Goal: Find specific page/section: Find specific page/section

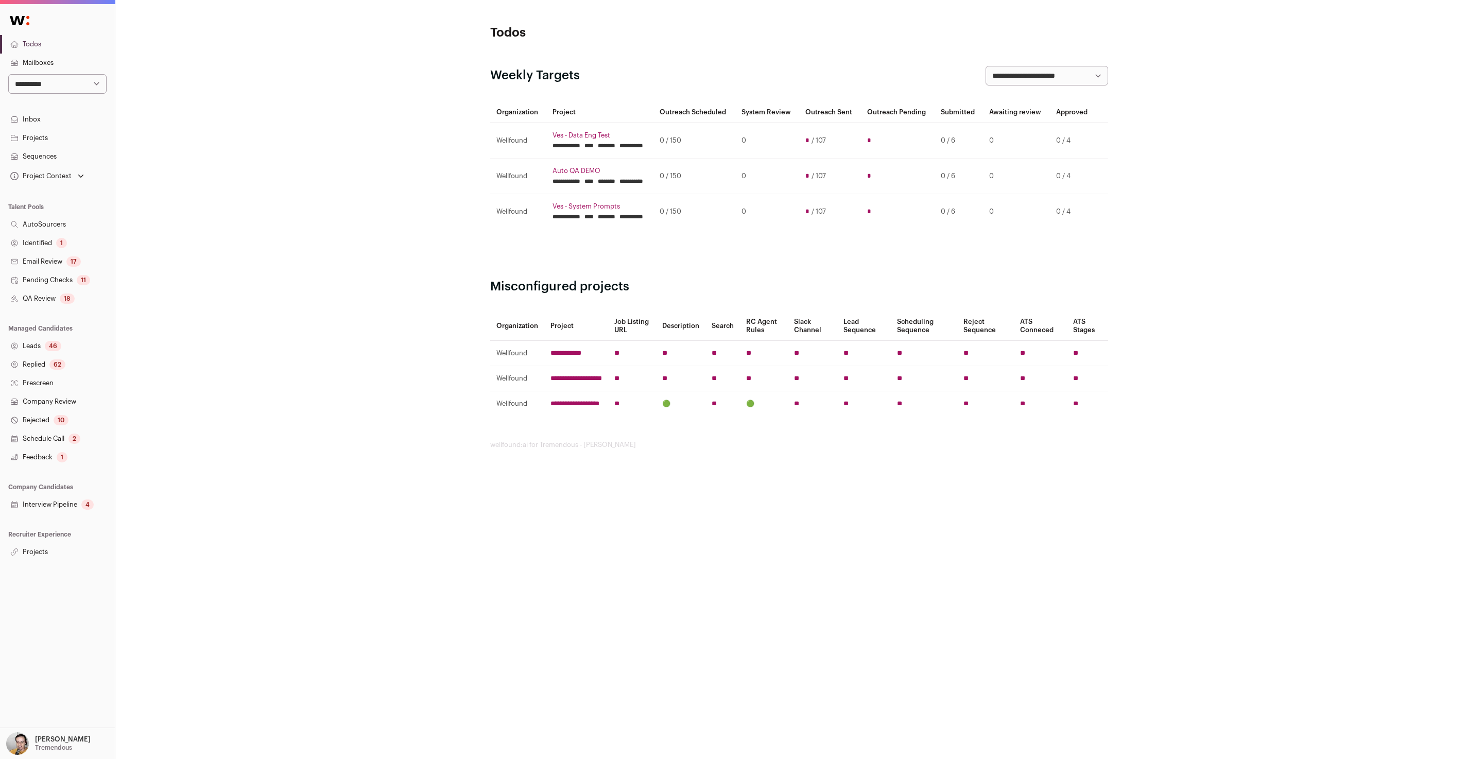
click at [41, 547] on link "Projects" at bounding box center [57, 552] width 115 height 19
click at [767, 340] on th "RC Agent Rules" at bounding box center [764, 326] width 48 height 29
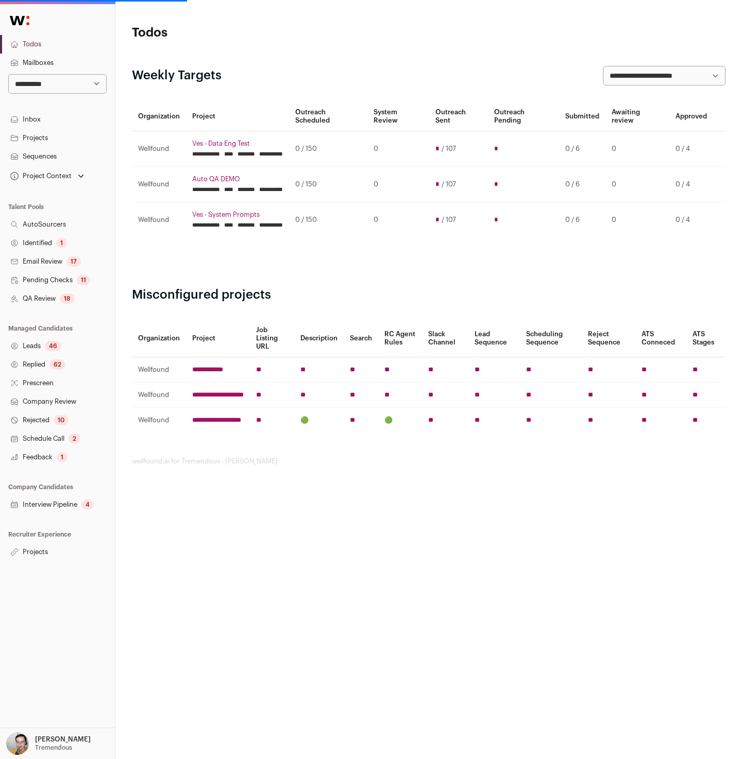
click at [65, 554] on link "Projects" at bounding box center [57, 552] width 115 height 19
click at [48, 552] on link "Projects" at bounding box center [57, 552] width 115 height 19
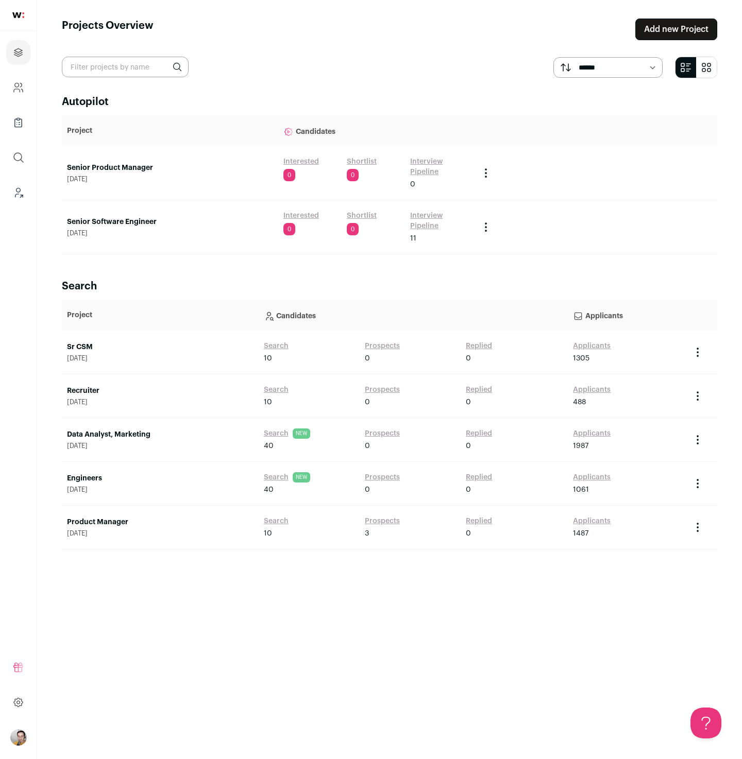
click at [107, 520] on link "Product Manager" at bounding box center [160, 522] width 186 height 10
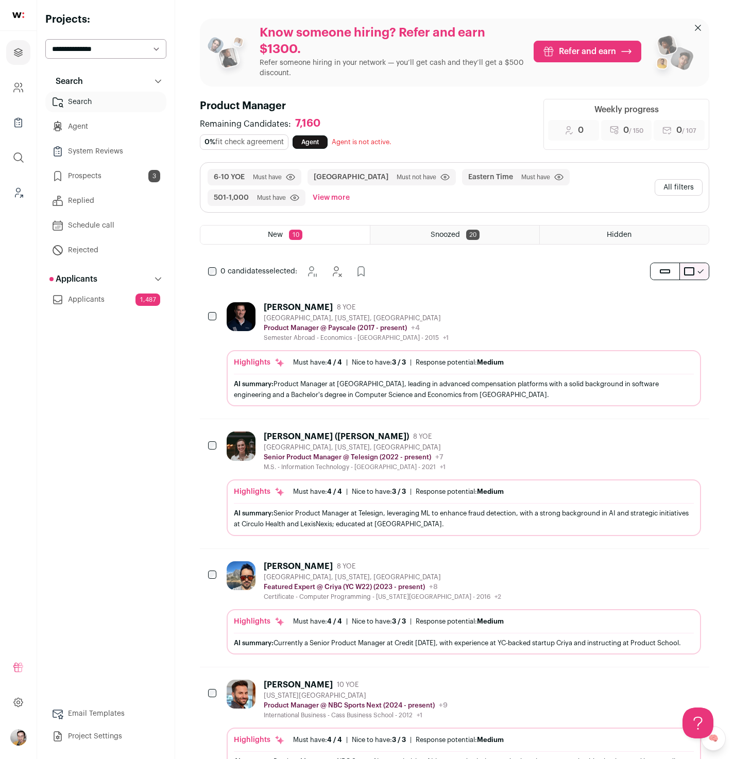
click at [100, 49] on select "**********" at bounding box center [105, 49] width 121 height 20
select select "*****"
click at [45, 39] on select "**********" at bounding box center [105, 49] width 121 height 20
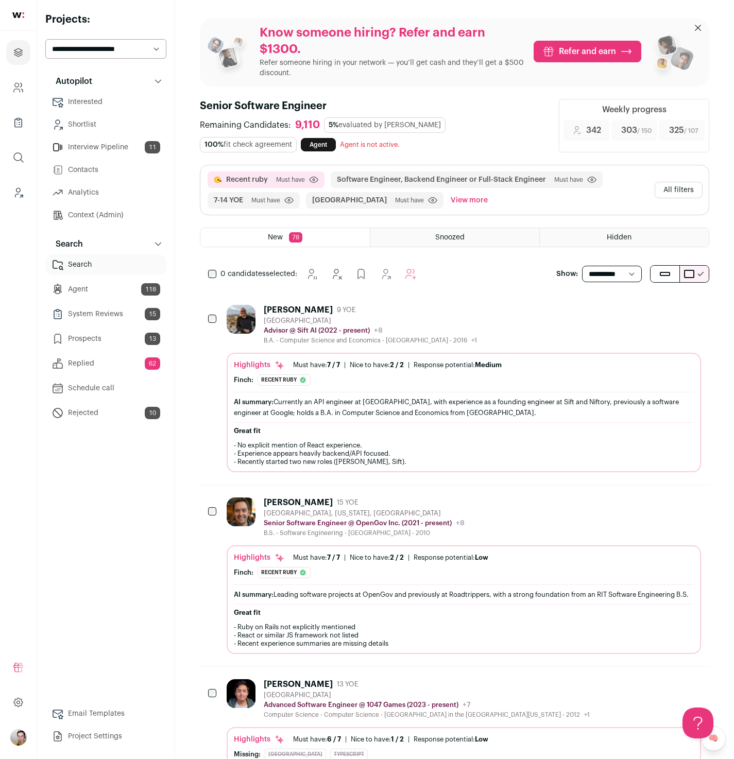
click at [99, 290] on link "Agent 118" at bounding box center [105, 289] width 121 height 21
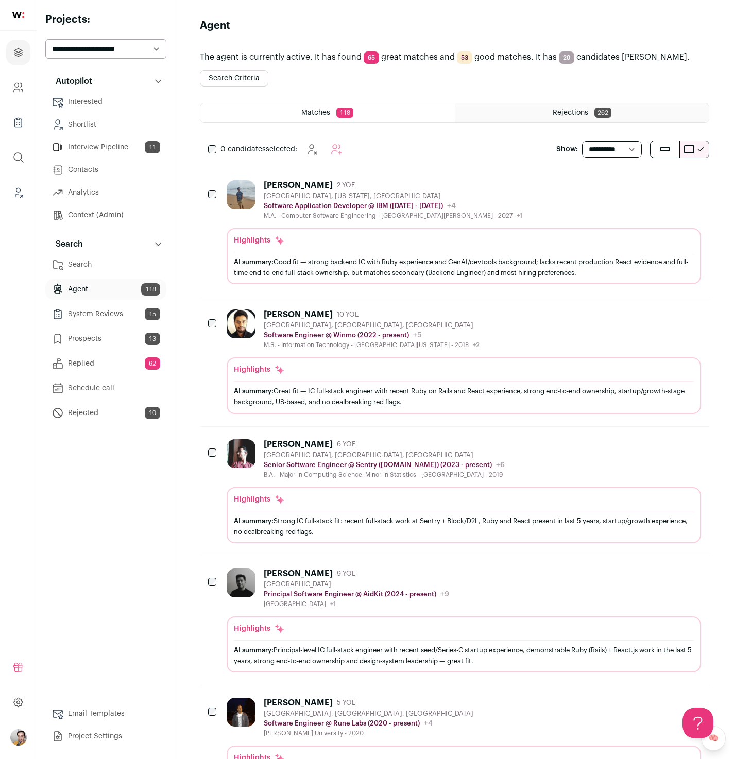
click at [218, 78] on button "Search Criteria" at bounding box center [234, 78] width 68 height 16
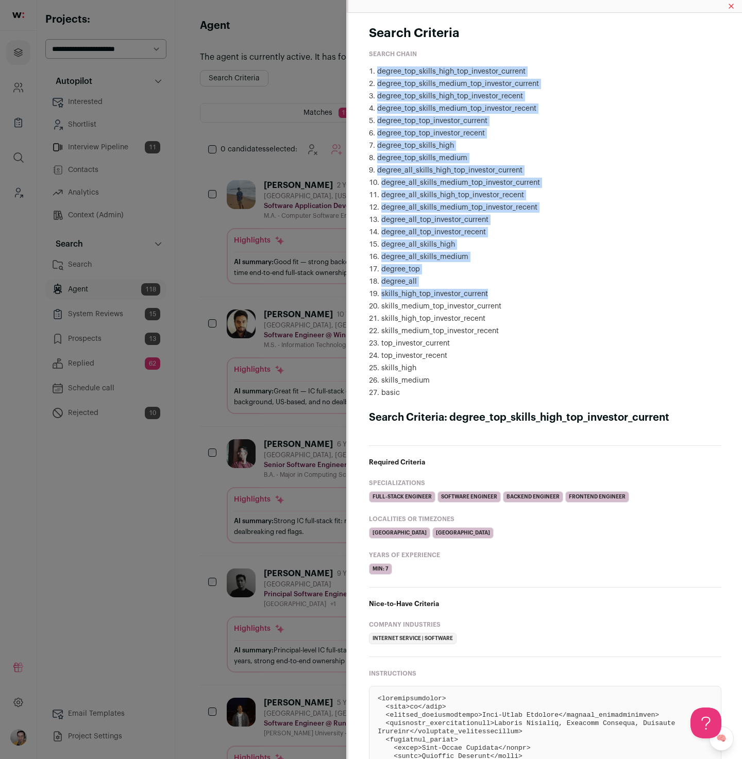
drag, startPoint x: 378, startPoint y: 65, endPoint x: 498, endPoint y: 298, distance: 262.3
click at [498, 295] on div "Search Chain degree_top_skills_high_top_investor_current degree_top_skills_medi…" at bounding box center [545, 224] width 352 height 348
click at [498, 298] on li "skills_high_top_investor_current" at bounding box center [545, 294] width 352 height 10
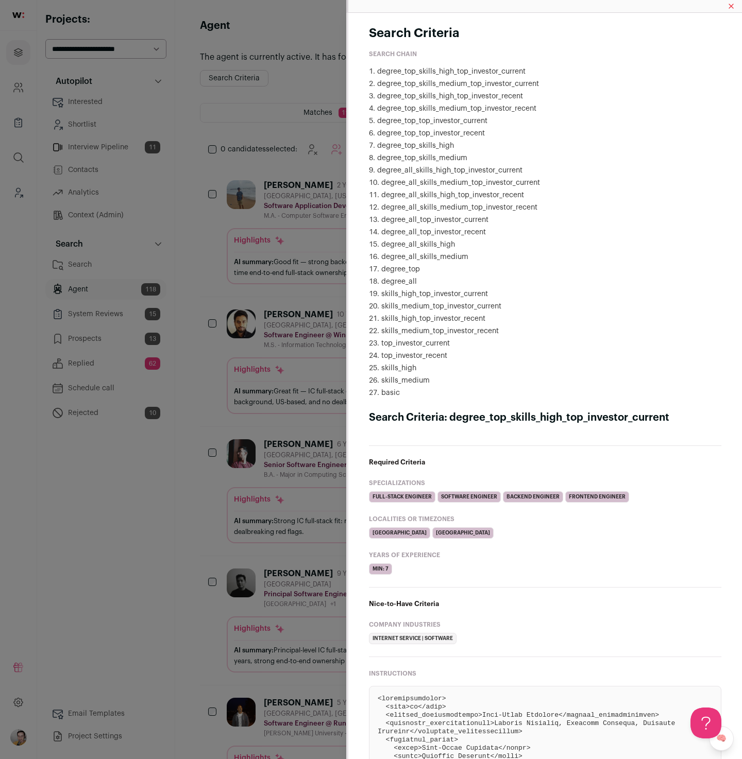
click at [538, 148] on li "degree_top_skills_high" at bounding box center [545, 146] width 352 height 10
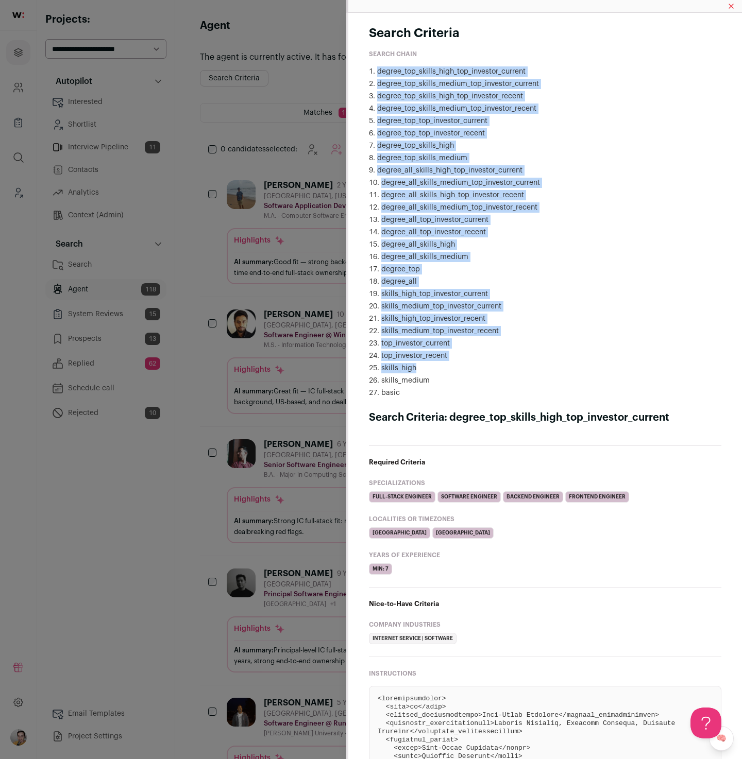
drag, startPoint x: 378, startPoint y: 66, endPoint x: 536, endPoint y: 365, distance: 337.5
click at [536, 365] on ol "degree_top_skills_high_top_investor_current degree_top_skills_medium_top_invest…" at bounding box center [545, 232] width 352 height 332
click at [536, 365] on li "skills_high" at bounding box center [545, 368] width 352 height 10
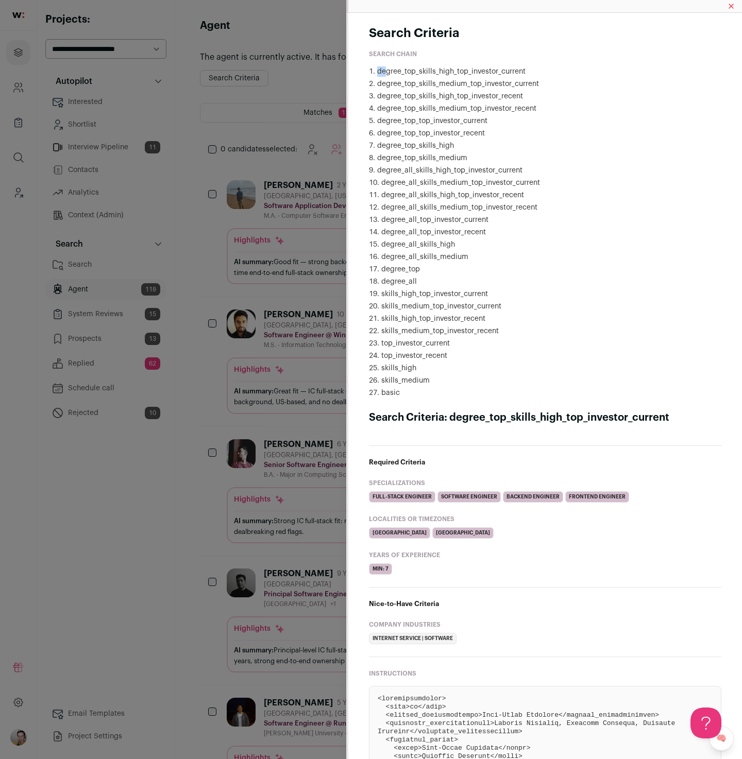
drag, startPoint x: 385, startPoint y: 72, endPoint x: 364, endPoint y: 72, distance: 20.6
drag, startPoint x: 414, startPoint y: 66, endPoint x: 453, endPoint y: 66, distance: 39.7
click at [453, 66] on div "Search Chain degree_top_skills_high_top_investor_current degree_top_skills_medi…" at bounding box center [545, 224] width 352 height 348
drag, startPoint x: 402, startPoint y: 74, endPoint x: 427, endPoint y: 74, distance: 25.8
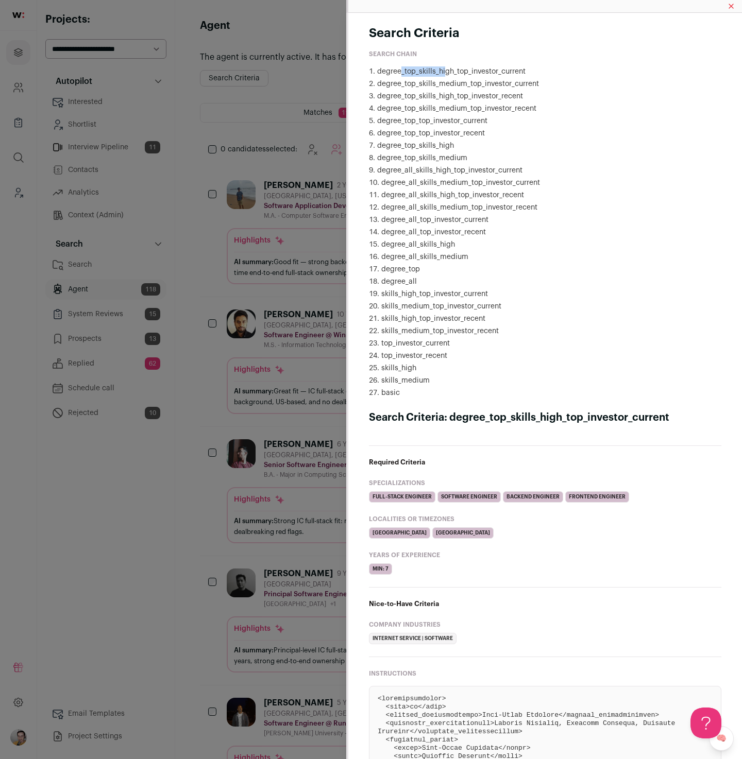
click at [445, 75] on li "degree_top_skills_high_top_investor_current" at bounding box center [545, 71] width 352 height 10
drag, startPoint x: 382, startPoint y: 73, endPoint x: 439, endPoint y: 72, distance: 56.6
click at [439, 72] on li "degree_top_skills_high_top_investor_current" at bounding box center [545, 71] width 352 height 10
drag, startPoint x: 422, startPoint y: 72, endPoint x: 460, endPoint y: 72, distance: 37.6
click at [460, 71] on li "degree_top_skills_high_top_investor_current" at bounding box center [545, 71] width 352 height 10
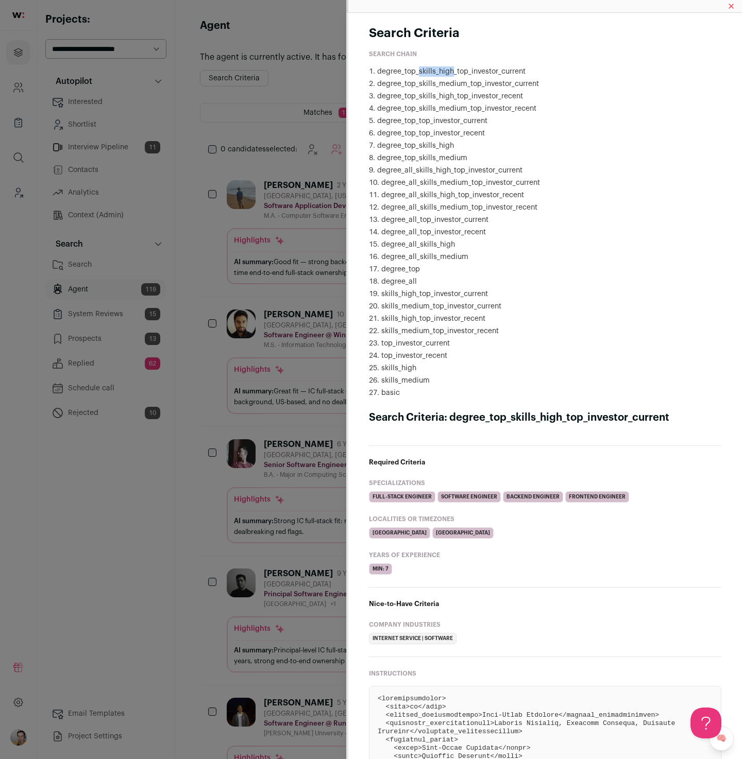
drag, startPoint x: 419, startPoint y: 73, endPoint x: 450, endPoint y: 72, distance: 31.4
click at [450, 72] on li "degree_top_skills_high_top_investor_current" at bounding box center [545, 71] width 352 height 10
drag, startPoint x: 462, startPoint y: 72, endPoint x: 482, endPoint y: 72, distance: 19.6
click at [482, 72] on li "degree_top_skills_high_top_investor_current" at bounding box center [545, 71] width 352 height 10
drag, startPoint x: 380, startPoint y: 85, endPoint x: 440, endPoint y: 87, distance: 59.8
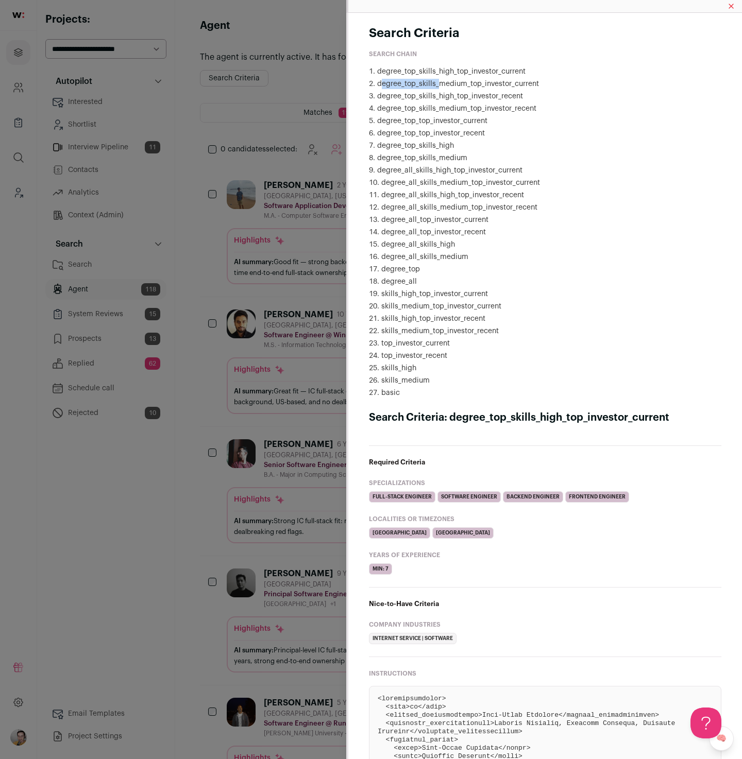
click at [440, 87] on li "degree_top_skills_medium_top_investor_current" at bounding box center [545, 84] width 352 height 10
click at [442, 85] on li "degree_top_skills_medium_top_investor_current" at bounding box center [545, 84] width 352 height 10
drag, startPoint x: 416, startPoint y: 84, endPoint x: 461, endPoint y: 84, distance: 44.8
click at [461, 84] on li "degree_top_skills_medium_top_investor_current" at bounding box center [545, 84] width 352 height 10
click at [451, 83] on li "degree_top_skills_medium_top_investor_current" at bounding box center [545, 84] width 352 height 10
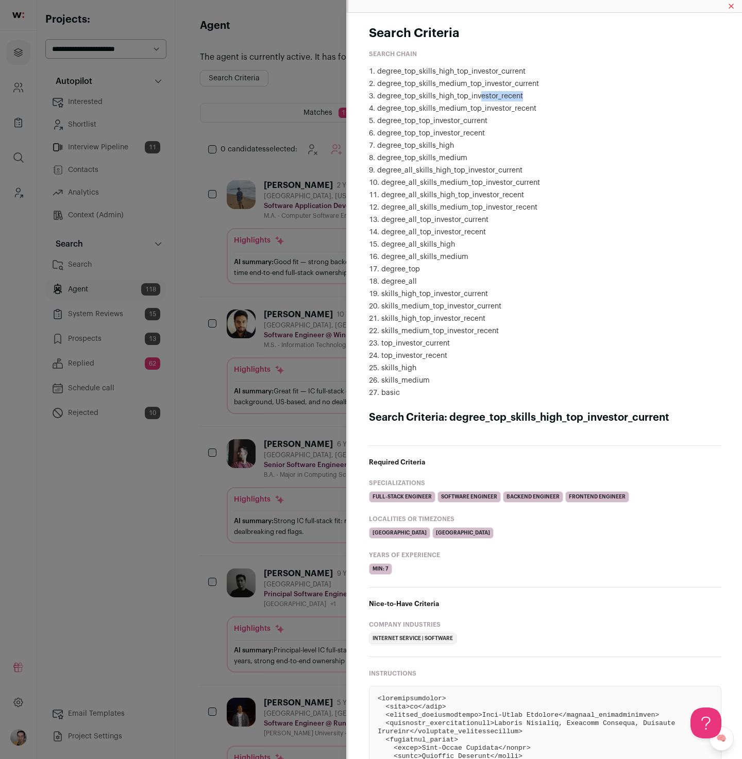
drag, startPoint x: 480, startPoint y: 94, endPoint x: 527, endPoint y: 99, distance: 47.7
click at [533, 99] on li "degree_top_skills_high_top_investor_recent" at bounding box center [545, 96] width 352 height 10
drag, startPoint x: 402, startPoint y: 109, endPoint x: 463, endPoint y: 113, distance: 61.4
click at [463, 113] on li "degree_top_skills_medium_top_investor_recent" at bounding box center [545, 109] width 352 height 10
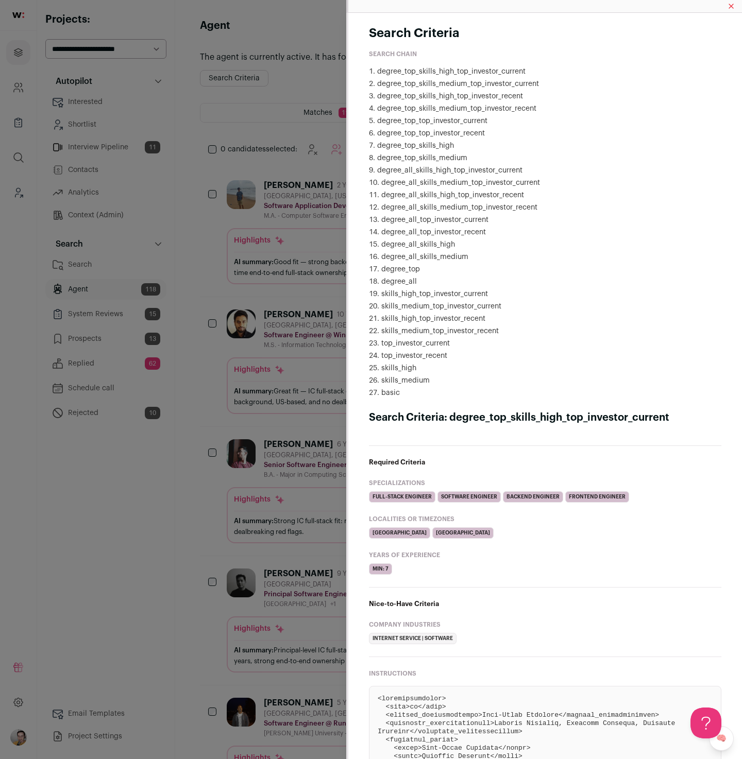
click at [268, 399] on div "Search Criteria Search Chain degree_top_skills_high_top_investor_current degree…" at bounding box center [371, 379] width 742 height 759
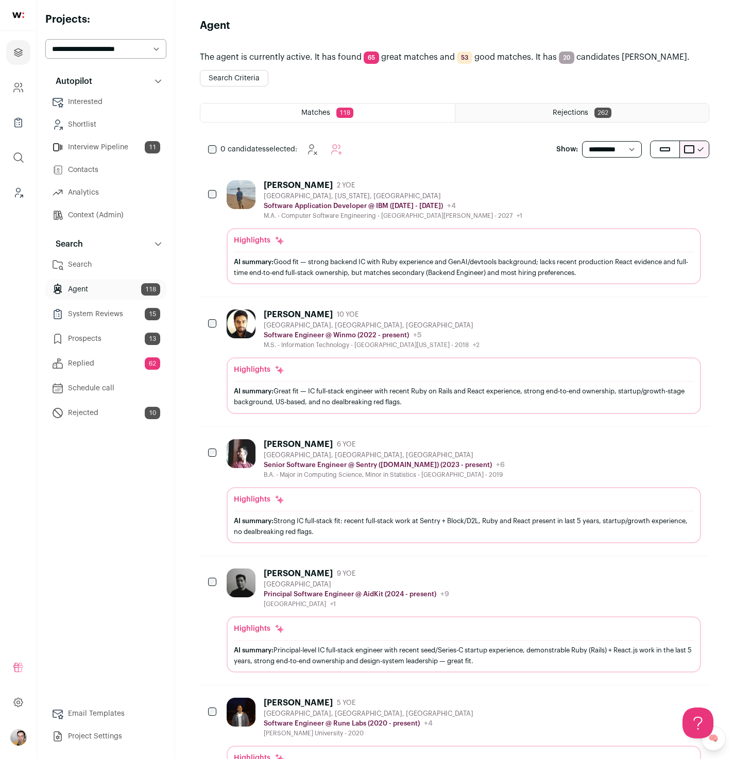
click at [110, 471] on div "Autopilot Autopilot Interested Shortlist Interview Pipeline 11 Contacts Analyti…" at bounding box center [105, 409] width 121 height 676
click at [109, 510] on div "Autopilot Autopilot Interested Shortlist Interview Pipeline 11 Contacts Analyti…" at bounding box center [105, 409] width 121 height 676
click at [94, 523] on div "Autopilot Autopilot Interested Shortlist Interview Pipeline 11 Contacts Analyti…" at bounding box center [105, 409] width 121 height 676
